Goal: Information Seeking & Learning: Find specific fact

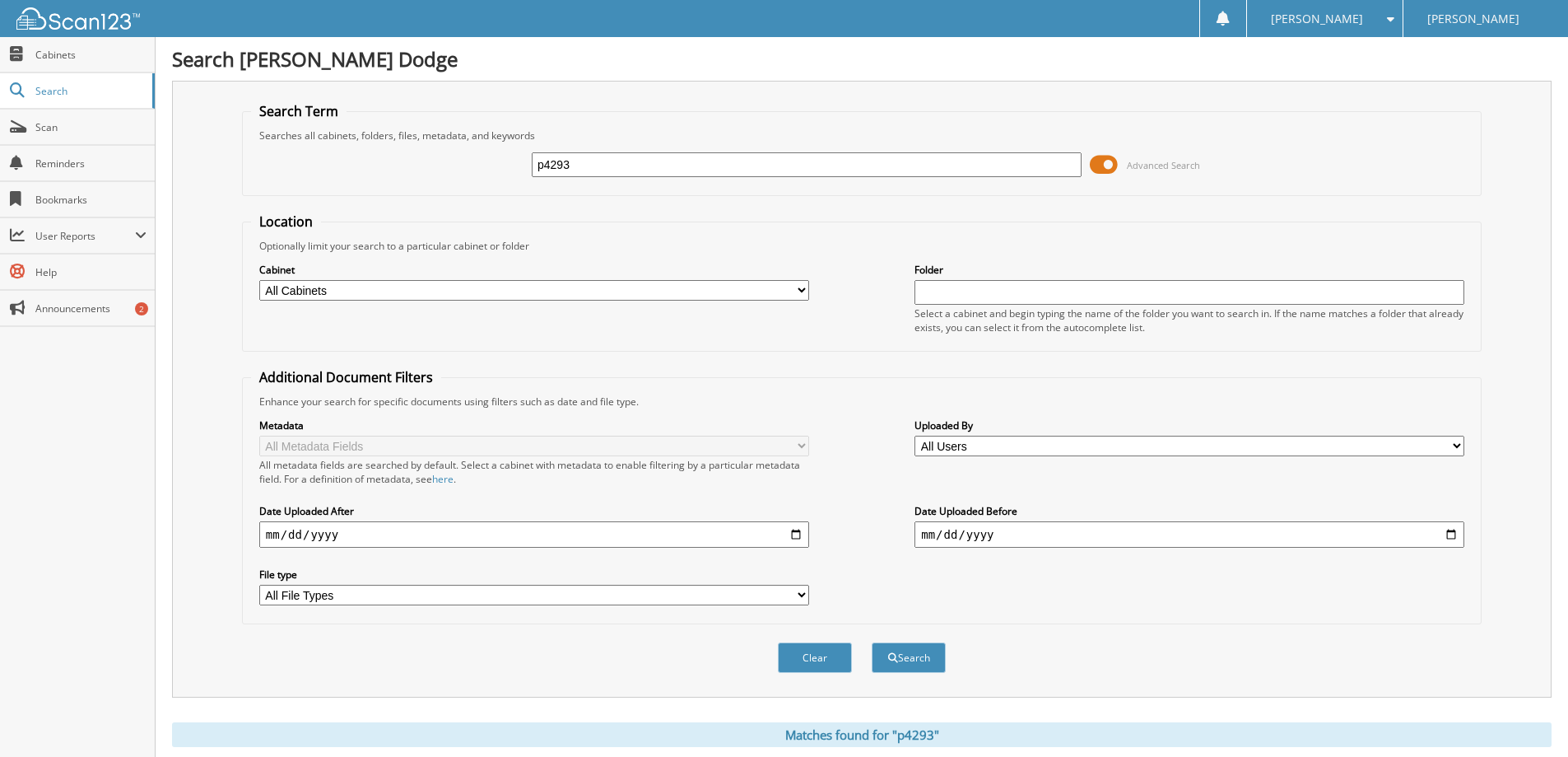
click at [632, 170] on input "p4293" at bounding box center [807, 165] width 550 height 24
type input "p4183"
click at [872, 642] on button "Search" at bounding box center [908, 657] width 74 height 30
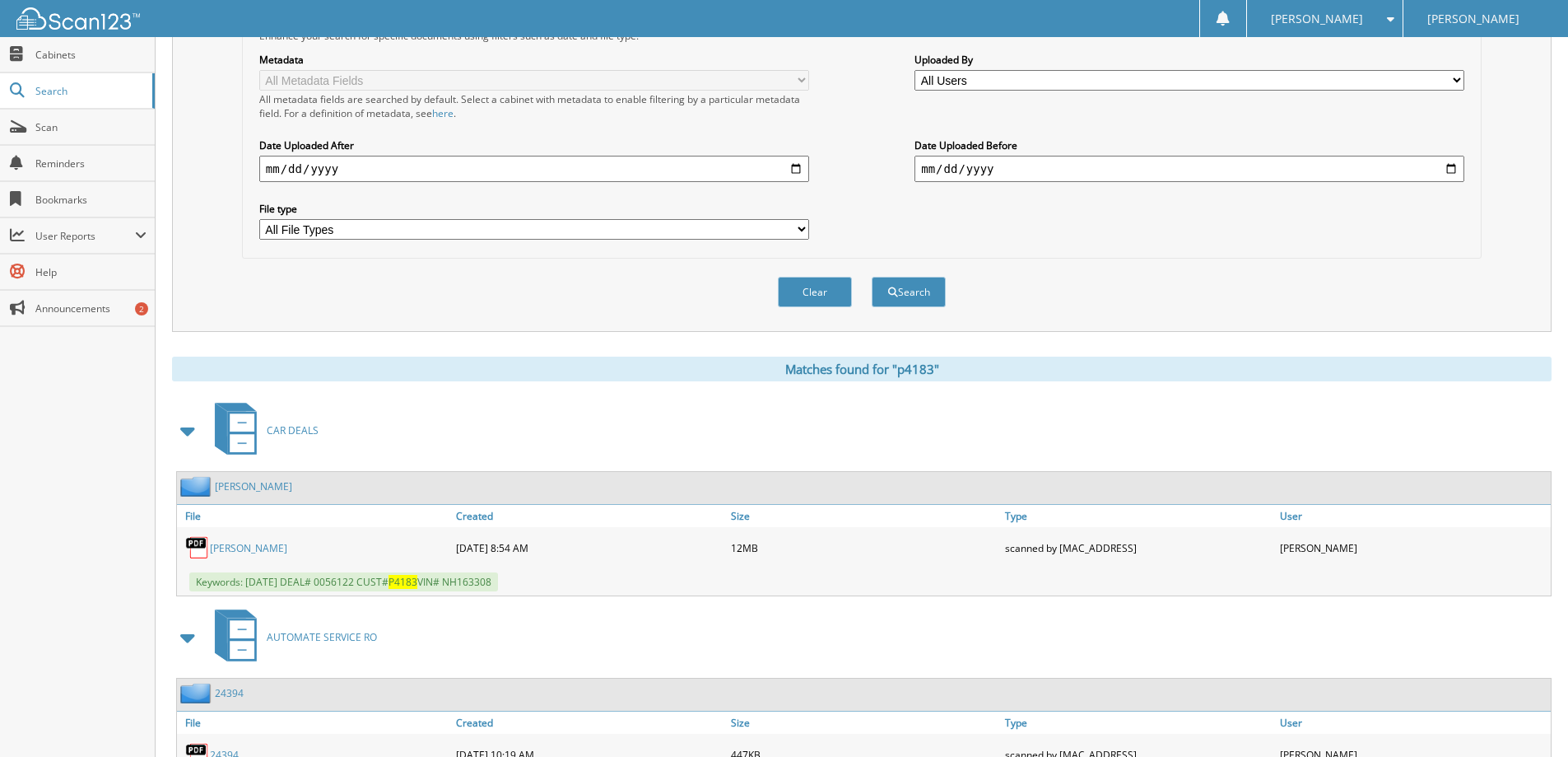
scroll to position [462, 0]
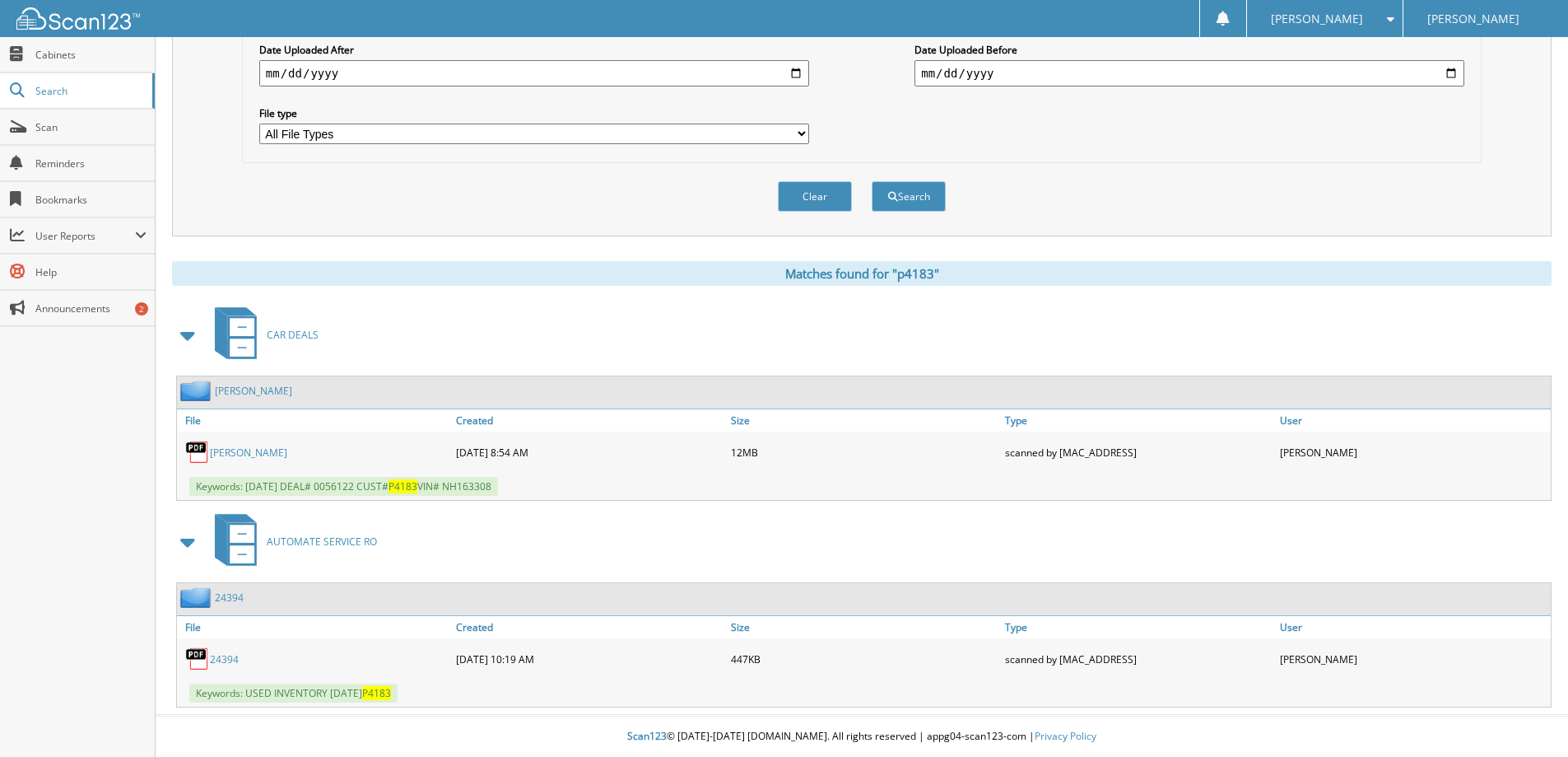
click at [216, 452] on link "[PERSON_NAME]" at bounding box center [248, 452] width 77 height 14
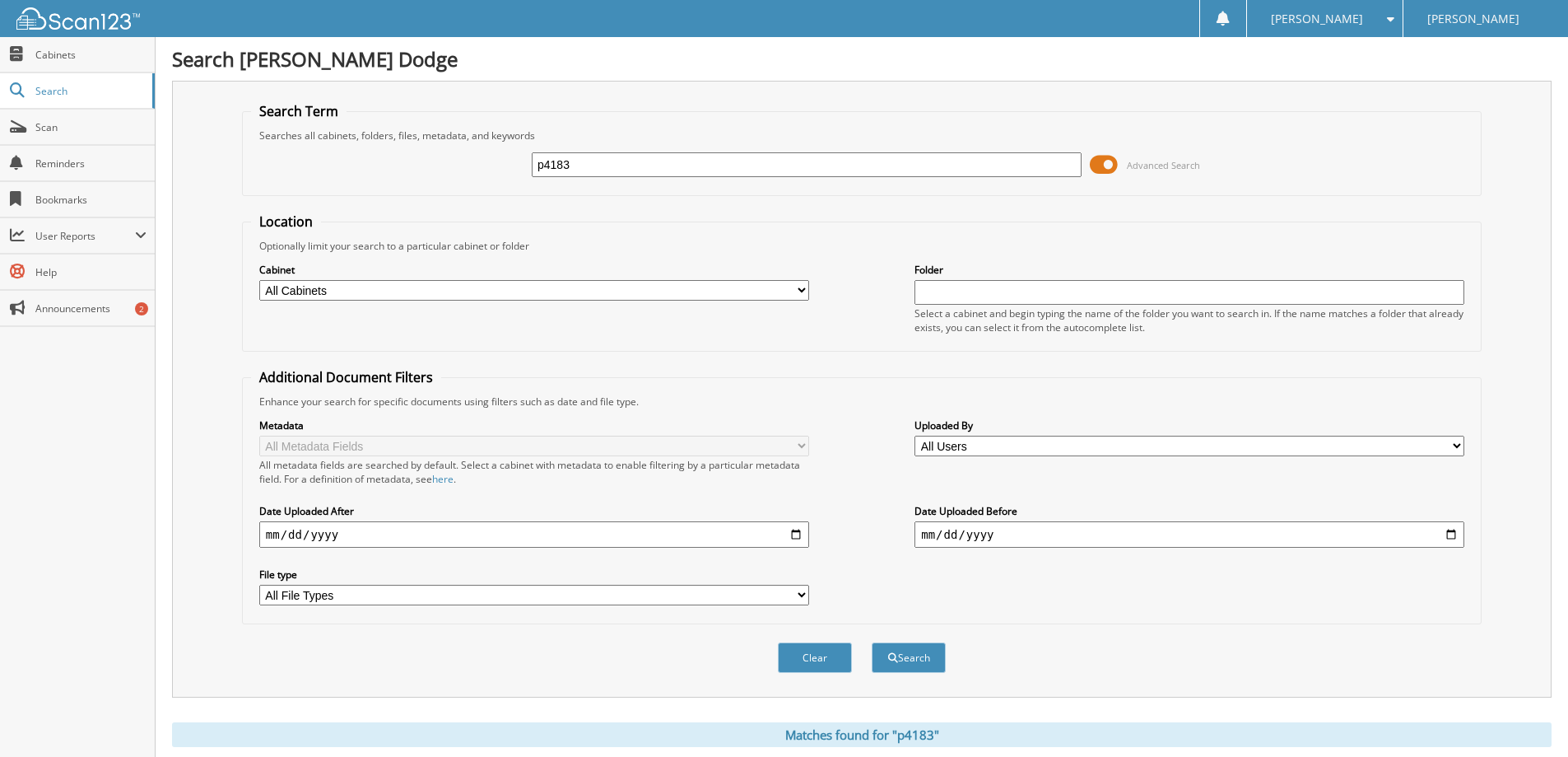
drag, startPoint x: 692, startPoint y: 157, endPoint x: 513, endPoint y: 158, distance: 179.0
click at [513, 158] on div "p4183 Advanced Search" at bounding box center [862, 164] width 1222 height 44
type input "t35003"
click at [872, 642] on button "Search" at bounding box center [908, 657] width 74 height 30
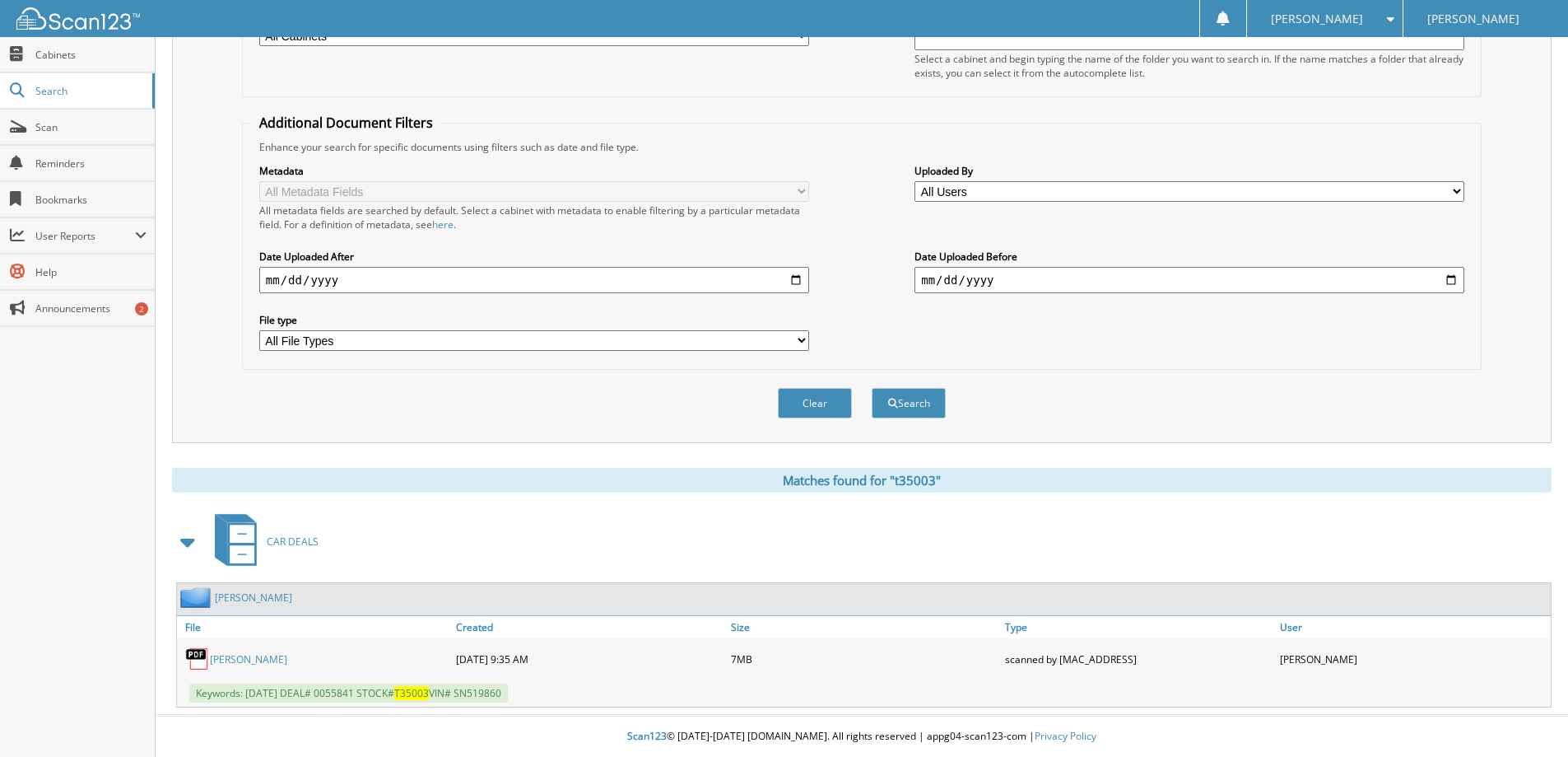
click at [242, 650] on div "[PERSON_NAME]" at bounding box center [314, 658] width 275 height 33
click at [244, 660] on link "ABEL, CALVIN JR" at bounding box center [248, 659] width 77 height 14
